Goal: Task Accomplishment & Management: Use online tool/utility

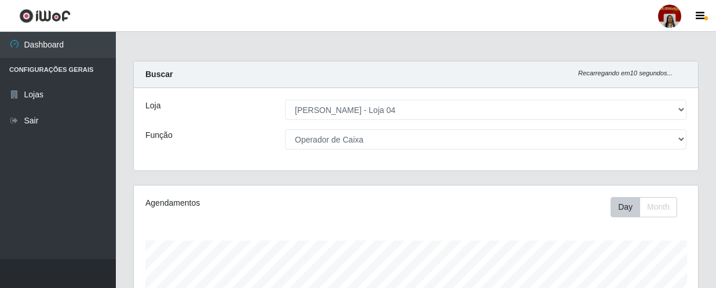
select select "251"
select select "22"
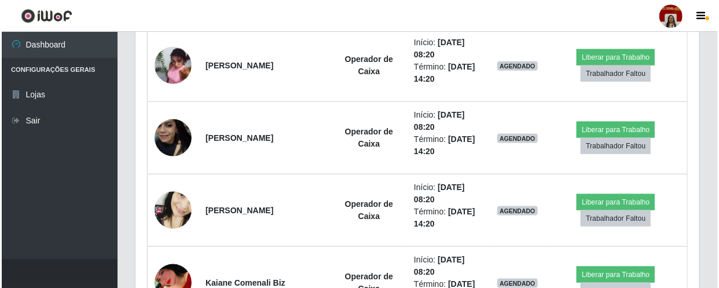
scroll to position [631, 0]
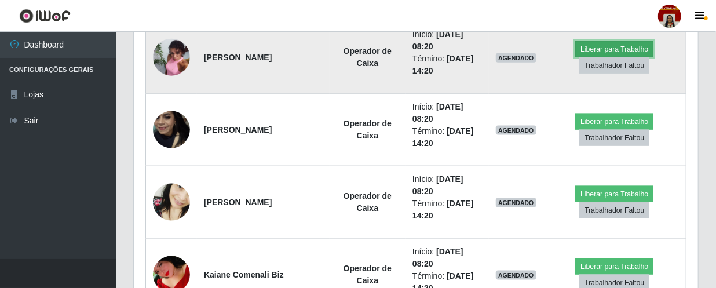
click at [595, 46] on button "Liberar para Trabalho" at bounding box center [614, 49] width 78 height 16
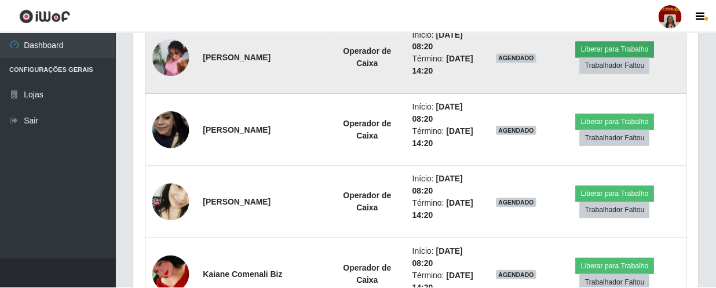
scroll to position [240, 559]
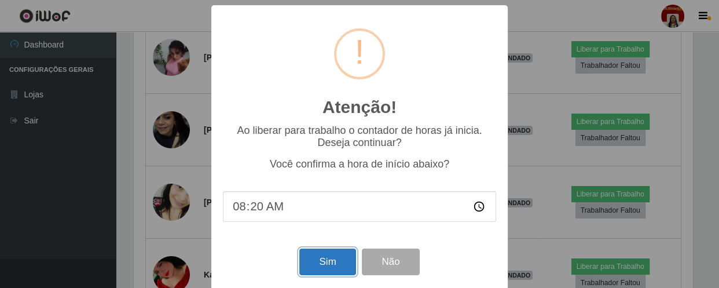
click at [323, 265] on button "Sim" at bounding box center [327, 262] width 56 height 27
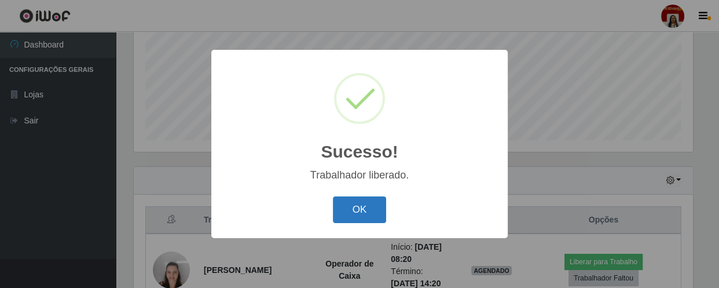
click at [348, 210] on button "OK" at bounding box center [360, 209] width 54 height 27
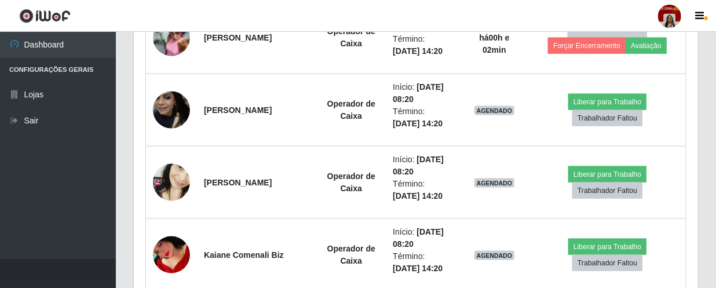
scroll to position [695, 0]
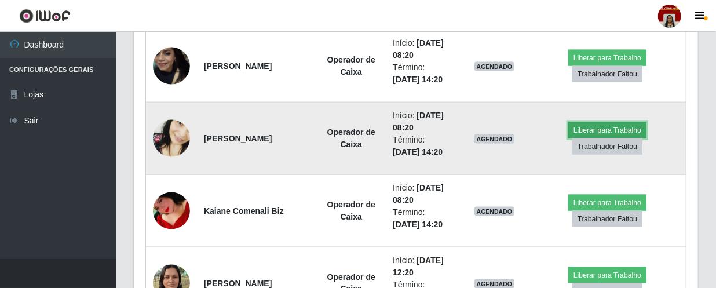
click at [610, 125] on button "Liberar para Trabalho" at bounding box center [607, 130] width 78 height 16
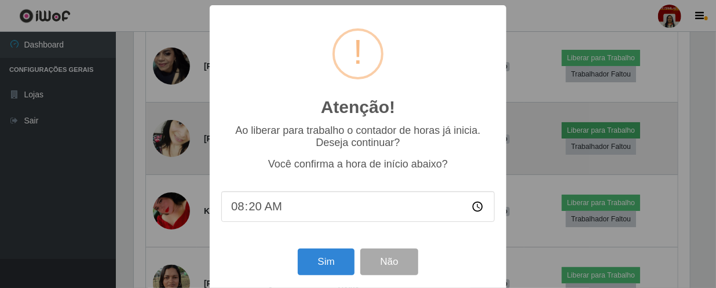
scroll to position [240, 559]
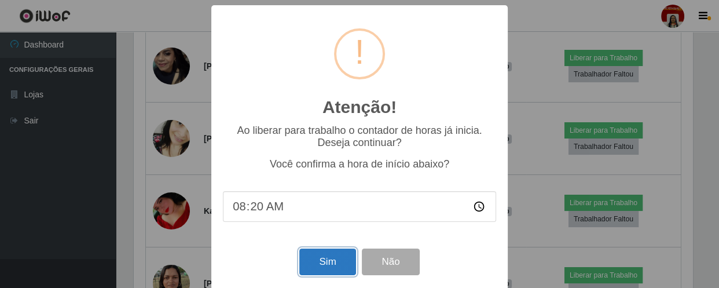
click at [330, 253] on button "Sim" at bounding box center [327, 262] width 56 height 27
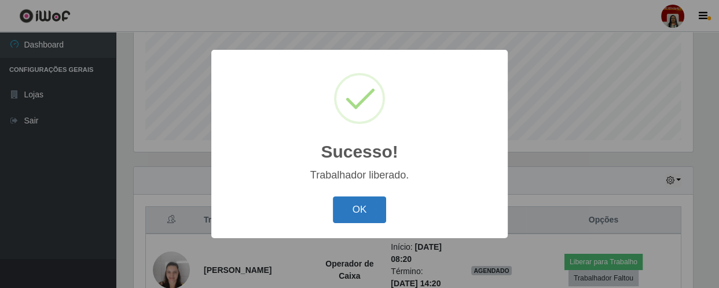
click at [345, 204] on button "OK" at bounding box center [360, 209] width 54 height 27
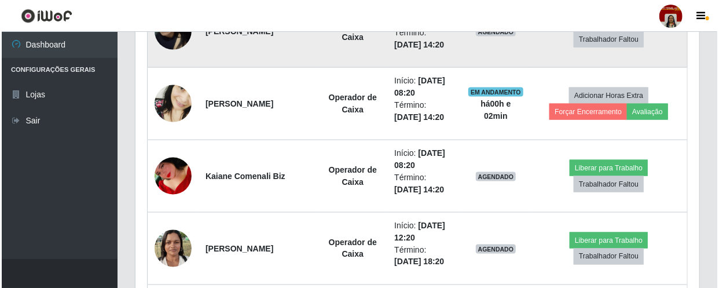
scroll to position [748, 0]
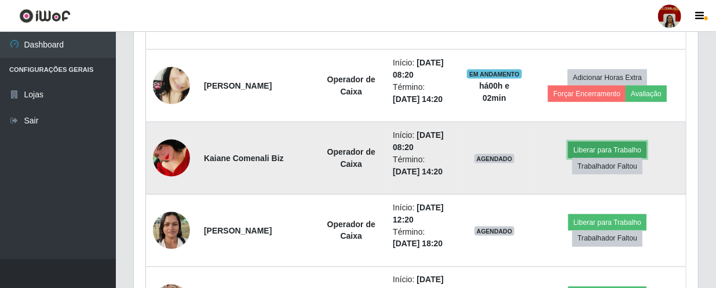
click at [589, 146] on button "Liberar para Trabalho" at bounding box center [607, 150] width 78 height 16
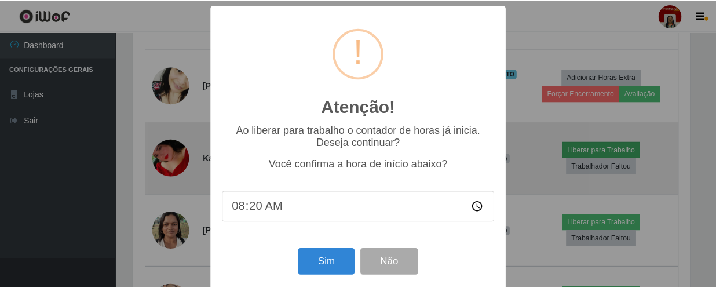
scroll to position [240, 559]
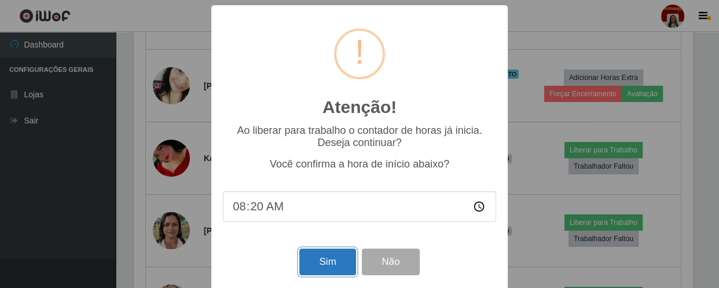
click at [308, 265] on button "Sim" at bounding box center [327, 262] width 56 height 27
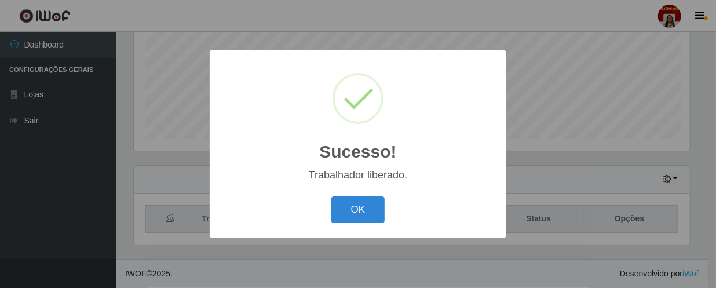
scroll to position [0, 0]
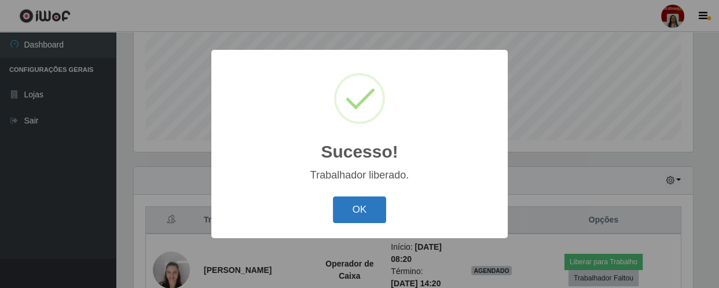
click at [355, 211] on button "OK" at bounding box center [360, 209] width 54 height 27
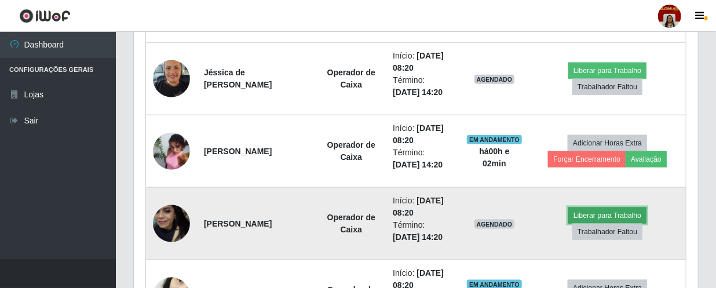
click at [592, 214] on button "Liberar para Trabalho" at bounding box center [607, 215] width 78 height 16
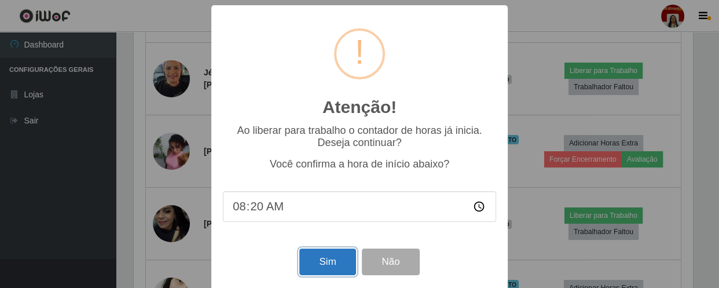
click at [332, 265] on button "Sim" at bounding box center [327, 262] width 56 height 27
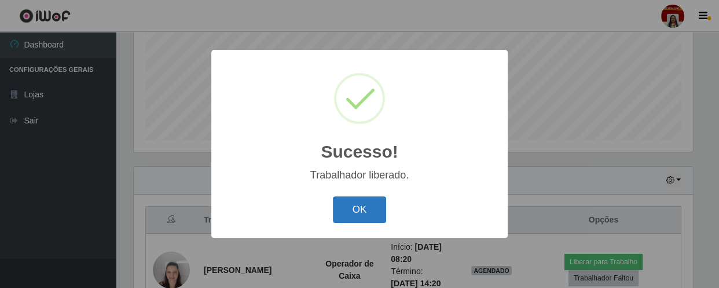
click at [354, 204] on button "OK" at bounding box center [360, 209] width 54 height 27
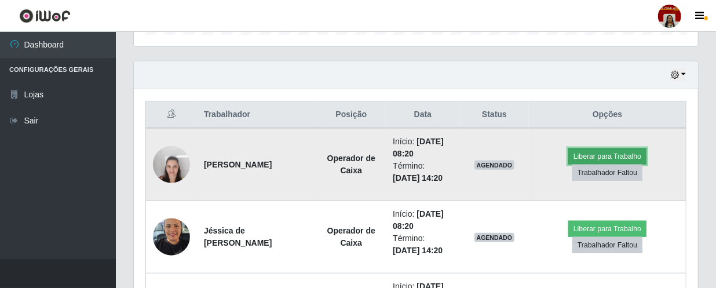
click at [611, 151] on button "Liberar para Trabalho" at bounding box center [607, 156] width 78 height 16
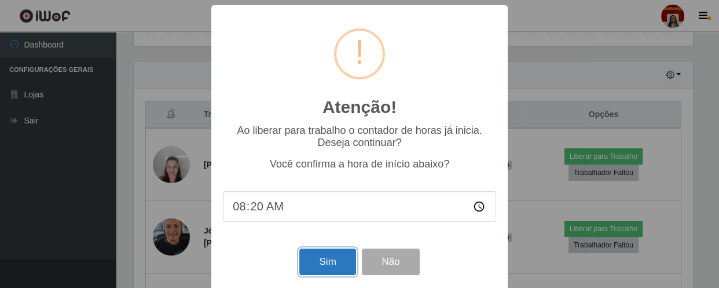
click at [315, 259] on button "Sim" at bounding box center [327, 262] width 56 height 27
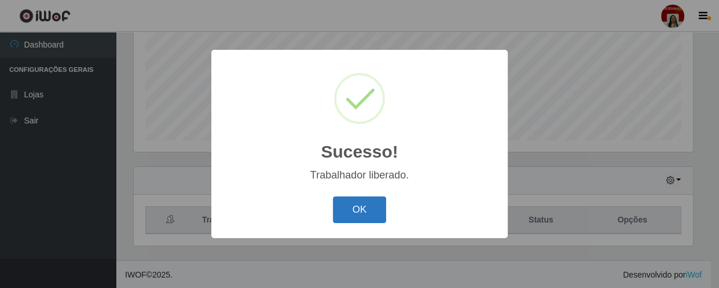
click at [365, 204] on button "OK" at bounding box center [360, 209] width 54 height 27
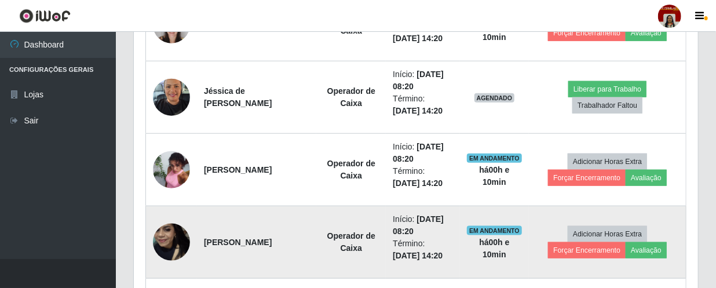
scroll to position [538, 0]
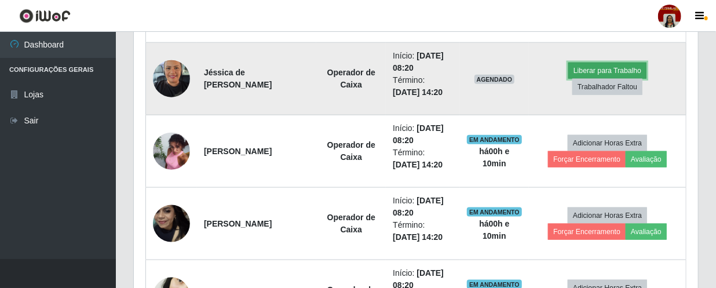
click at [618, 63] on button "Liberar para Trabalho" at bounding box center [607, 71] width 78 height 16
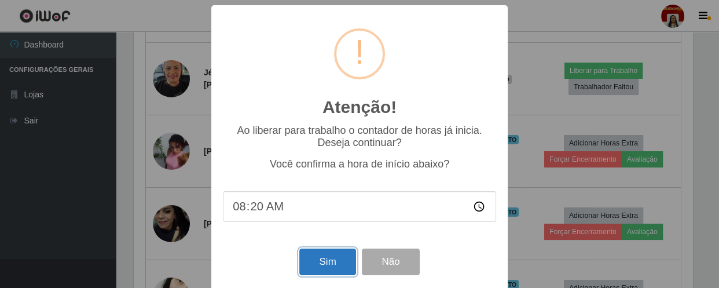
click at [305, 266] on button "Sim" at bounding box center [327, 262] width 56 height 27
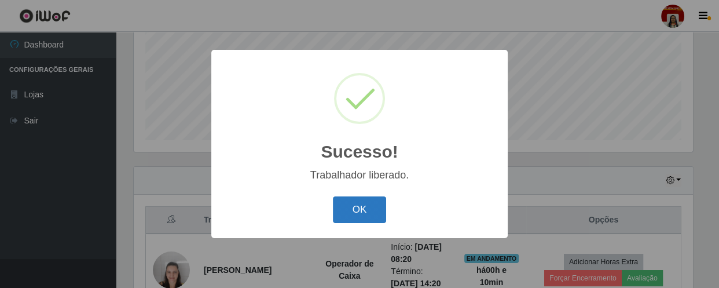
click at [355, 218] on button "OK" at bounding box center [360, 209] width 54 height 27
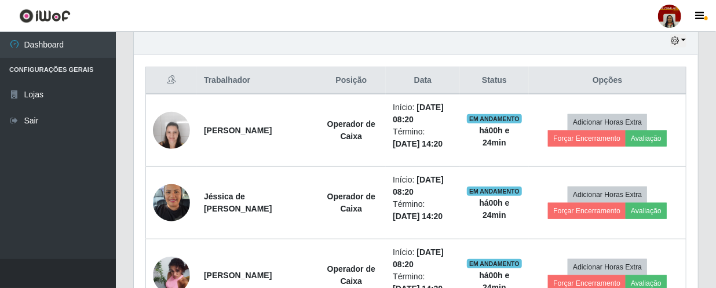
scroll to position [327, 0]
